Goal: Task Accomplishment & Management: Use online tool/utility

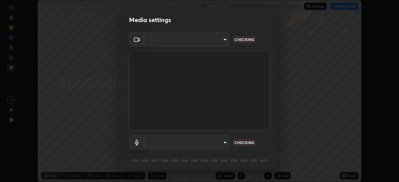
scroll to position [22, 0]
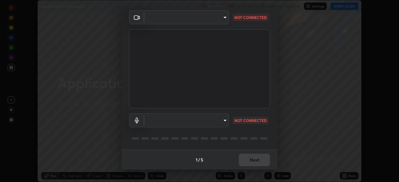
type input "100c0e0e409b1508d569c815e84311e0868d033d0fb9fb46bc53c870fbf18875"
type input "default"
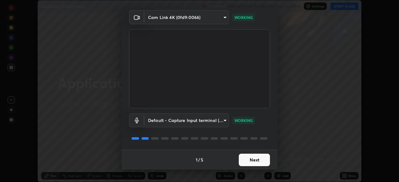
click at [256, 158] on button "Next" at bounding box center [254, 160] width 31 height 12
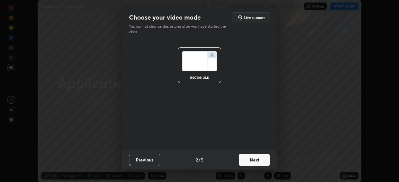
click at [259, 158] on button "Next" at bounding box center [254, 160] width 31 height 12
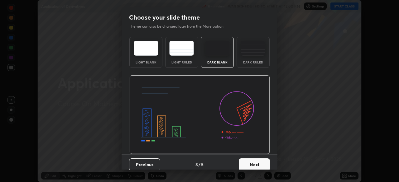
click at [259, 161] on button "Next" at bounding box center [254, 165] width 31 height 12
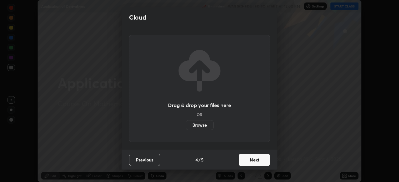
click at [259, 158] on button "Next" at bounding box center [254, 160] width 31 height 12
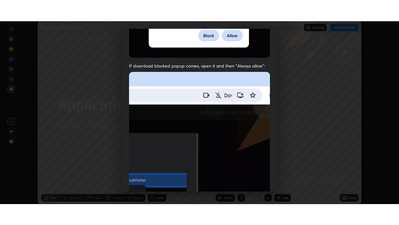
scroll to position [149, 0]
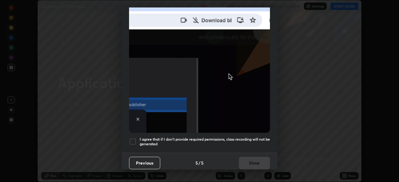
click at [134, 138] on div at bounding box center [132, 141] width 7 height 7
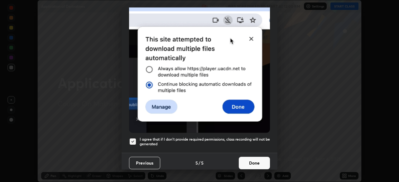
click at [252, 159] on button "Done" at bounding box center [254, 163] width 31 height 12
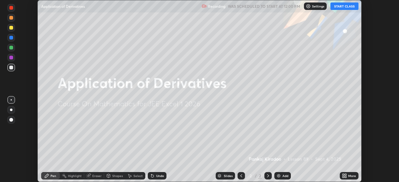
click at [343, 178] on icon at bounding box center [344, 178] width 2 height 2
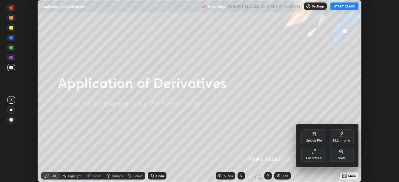
click at [318, 159] on div "Full screen" at bounding box center [314, 158] width 16 height 3
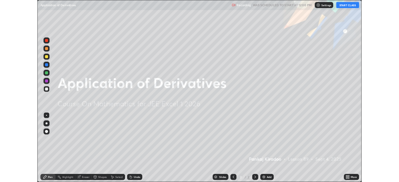
scroll to position [225, 399]
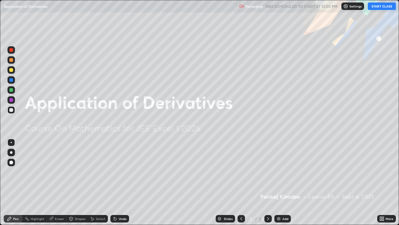
click at [377, 6] on button "START CLASS" at bounding box center [382, 5] width 28 height 7
click at [279, 182] on img at bounding box center [278, 218] width 5 height 5
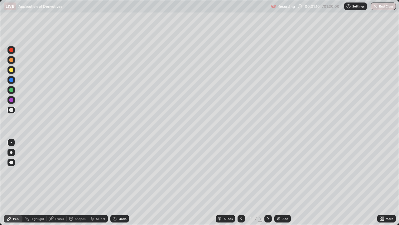
click at [11, 70] on div at bounding box center [11, 70] width 4 height 4
click at [278, 182] on img at bounding box center [278, 218] width 5 height 5
click at [117, 182] on div "Undo" at bounding box center [119, 218] width 19 height 7
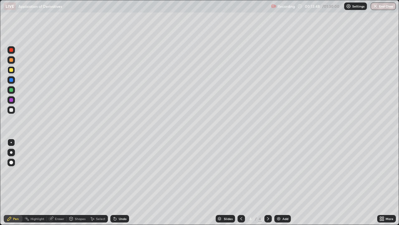
click at [14, 111] on div at bounding box center [10, 109] width 7 height 7
click at [278, 182] on img at bounding box center [278, 218] width 5 height 5
click at [11, 71] on div at bounding box center [11, 70] width 4 height 4
click at [12, 91] on div at bounding box center [11, 90] width 4 height 4
click at [11, 110] on div at bounding box center [11, 110] width 4 height 4
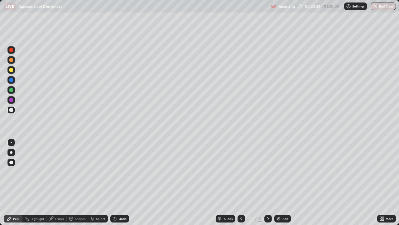
click at [12, 90] on div at bounding box center [11, 90] width 4 height 4
click at [11, 71] on div at bounding box center [11, 70] width 4 height 4
click at [117, 182] on div "Undo" at bounding box center [119, 218] width 19 height 7
click at [10, 111] on div at bounding box center [11, 110] width 4 height 4
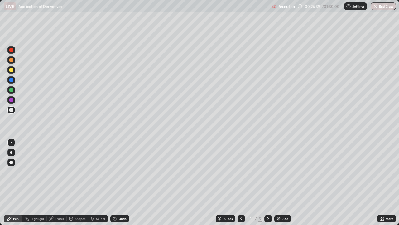
click at [16, 160] on div at bounding box center [11, 162] width 10 height 10
click at [282, 182] on div "Add" at bounding box center [282, 218] width 17 height 7
click at [11, 142] on div at bounding box center [11, 142] width 1 height 1
click at [116, 182] on div "Undo" at bounding box center [119, 218] width 19 height 7
click at [114, 182] on icon at bounding box center [115, 218] width 5 height 5
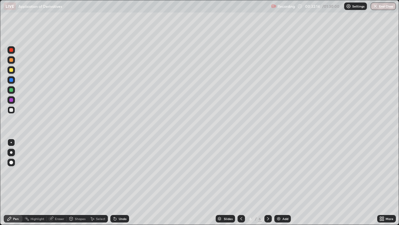
click at [114, 182] on icon at bounding box center [115, 218] width 2 height 2
click at [115, 182] on icon at bounding box center [115, 218] width 5 height 5
click at [114, 182] on icon at bounding box center [115, 218] width 2 height 2
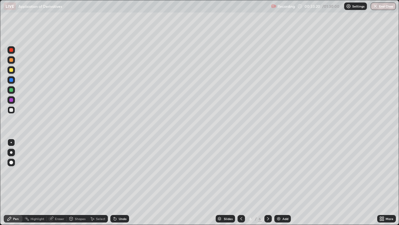
click at [12, 88] on div at bounding box center [11, 90] width 4 height 4
click at [240, 182] on icon at bounding box center [241, 218] width 5 height 5
click at [241, 182] on icon at bounding box center [241, 218] width 5 height 5
click at [238, 182] on div at bounding box center [241, 218] width 7 height 7
click at [268, 182] on icon at bounding box center [268, 218] width 5 height 5
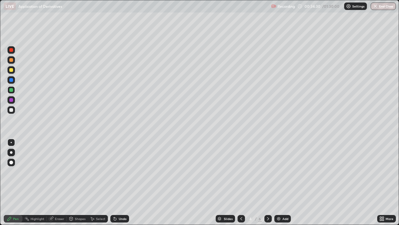
click at [267, 182] on icon at bounding box center [268, 218] width 5 height 5
click at [266, 182] on icon at bounding box center [268, 218] width 5 height 5
click at [284, 182] on div "Add" at bounding box center [286, 218] width 6 height 3
click at [12, 71] on div at bounding box center [11, 70] width 4 height 4
click at [11, 111] on div at bounding box center [11, 110] width 4 height 4
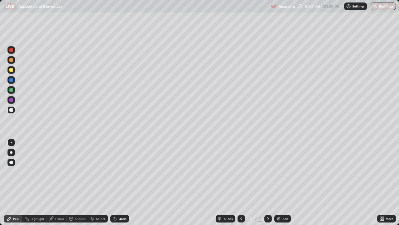
click at [35, 182] on div "Highlight" at bounding box center [38, 218] width 14 height 3
click at [55, 182] on div "Eraser" at bounding box center [59, 218] width 9 height 3
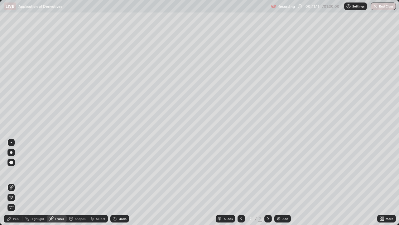
click at [16, 182] on div "Pen" at bounding box center [16, 218] width 6 height 3
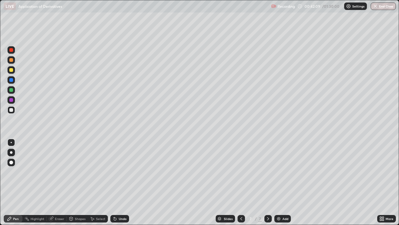
click at [116, 182] on icon at bounding box center [115, 218] width 5 height 5
click at [278, 182] on img at bounding box center [278, 218] width 5 height 5
click at [276, 182] on img at bounding box center [278, 218] width 5 height 5
click at [12, 71] on div at bounding box center [11, 70] width 4 height 4
click at [11, 110] on div at bounding box center [11, 110] width 4 height 4
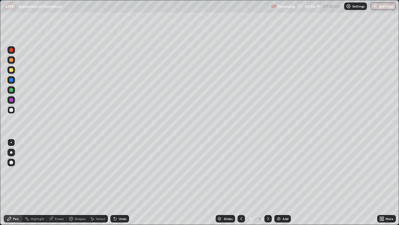
click at [275, 182] on div "Add" at bounding box center [282, 218] width 17 height 7
click at [283, 182] on div "Add" at bounding box center [286, 218] width 6 height 3
click at [13, 71] on div at bounding box center [11, 70] width 4 height 4
click at [277, 182] on img at bounding box center [278, 218] width 5 height 5
click at [11, 110] on div at bounding box center [11, 110] width 4 height 4
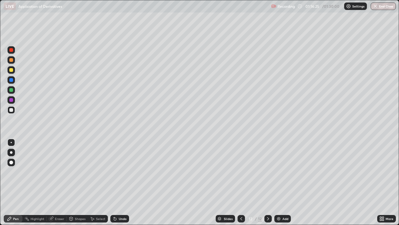
click at [275, 182] on div "Add" at bounding box center [282, 218] width 17 height 7
click at [11, 72] on div at bounding box center [10, 69] width 7 height 7
click at [11, 110] on div at bounding box center [11, 110] width 4 height 4
click at [275, 182] on div "Add" at bounding box center [282, 218] width 17 height 7
click at [12, 70] on div at bounding box center [11, 70] width 4 height 4
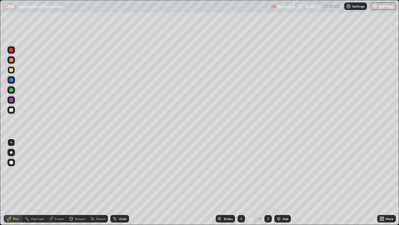
click at [113, 182] on icon at bounding box center [115, 218] width 5 height 5
click at [114, 182] on icon at bounding box center [115, 218] width 2 height 2
click at [118, 182] on div "Undo" at bounding box center [119, 218] width 19 height 7
click at [9, 89] on div at bounding box center [11, 90] width 4 height 4
click at [301, 6] on icon at bounding box center [300, 6] width 5 height 5
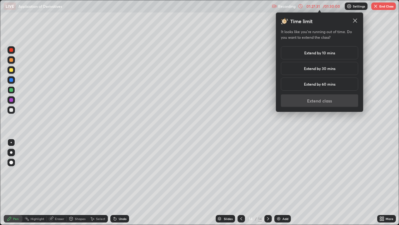
click at [323, 66] on h5 "Extend by 30 mins" at bounding box center [320, 68] width 32 height 6
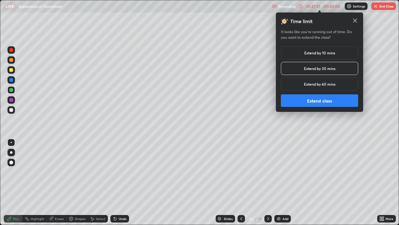
click at [321, 100] on button "Extend class" at bounding box center [319, 100] width 77 height 12
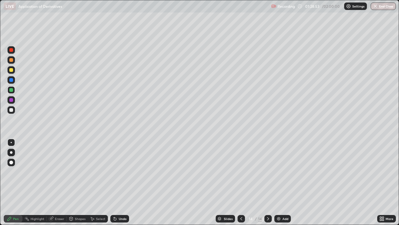
click at [275, 182] on div "Add" at bounding box center [282, 218] width 17 height 7
click at [10, 71] on div at bounding box center [11, 70] width 4 height 4
click at [240, 182] on icon at bounding box center [241, 218] width 5 height 5
click at [268, 182] on icon at bounding box center [268, 218] width 2 height 3
click at [277, 182] on img at bounding box center [278, 218] width 5 height 5
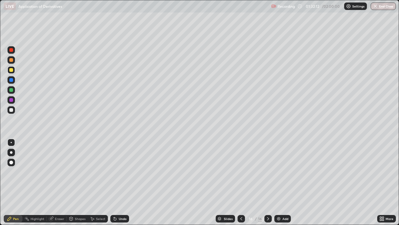
click at [12, 71] on div at bounding box center [11, 70] width 4 height 4
click at [11, 110] on div at bounding box center [11, 110] width 4 height 4
click at [12, 99] on div at bounding box center [11, 100] width 4 height 4
click at [11, 109] on div at bounding box center [11, 110] width 4 height 4
click at [10, 69] on div at bounding box center [11, 70] width 4 height 4
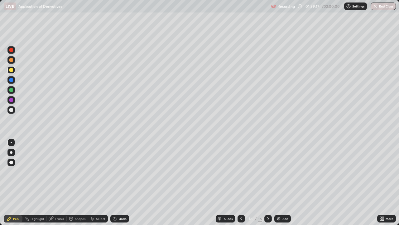
click at [280, 182] on img at bounding box center [278, 218] width 5 height 5
click at [119, 182] on div "Undo" at bounding box center [123, 218] width 8 height 3
click at [278, 182] on img at bounding box center [278, 218] width 5 height 5
click at [382, 6] on button "End Class" at bounding box center [383, 5] width 25 height 7
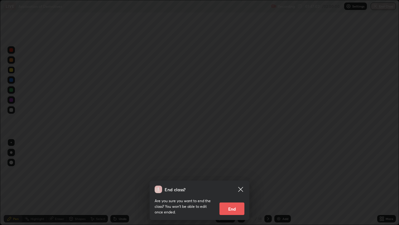
click at [234, 182] on button "End" at bounding box center [232, 208] width 25 height 12
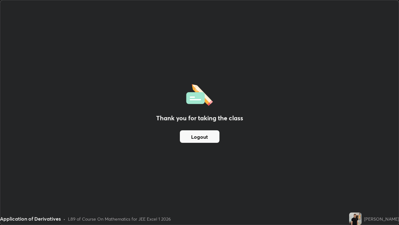
click at [203, 41] on div "Thank you for taking the class Logout" at bounding box center [199, 112] width 399 height 224
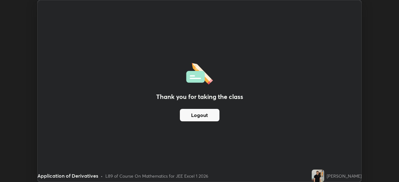
scroll to position [31007, 30790]
